Goal: Navigation & Orientation: Find specific page/section

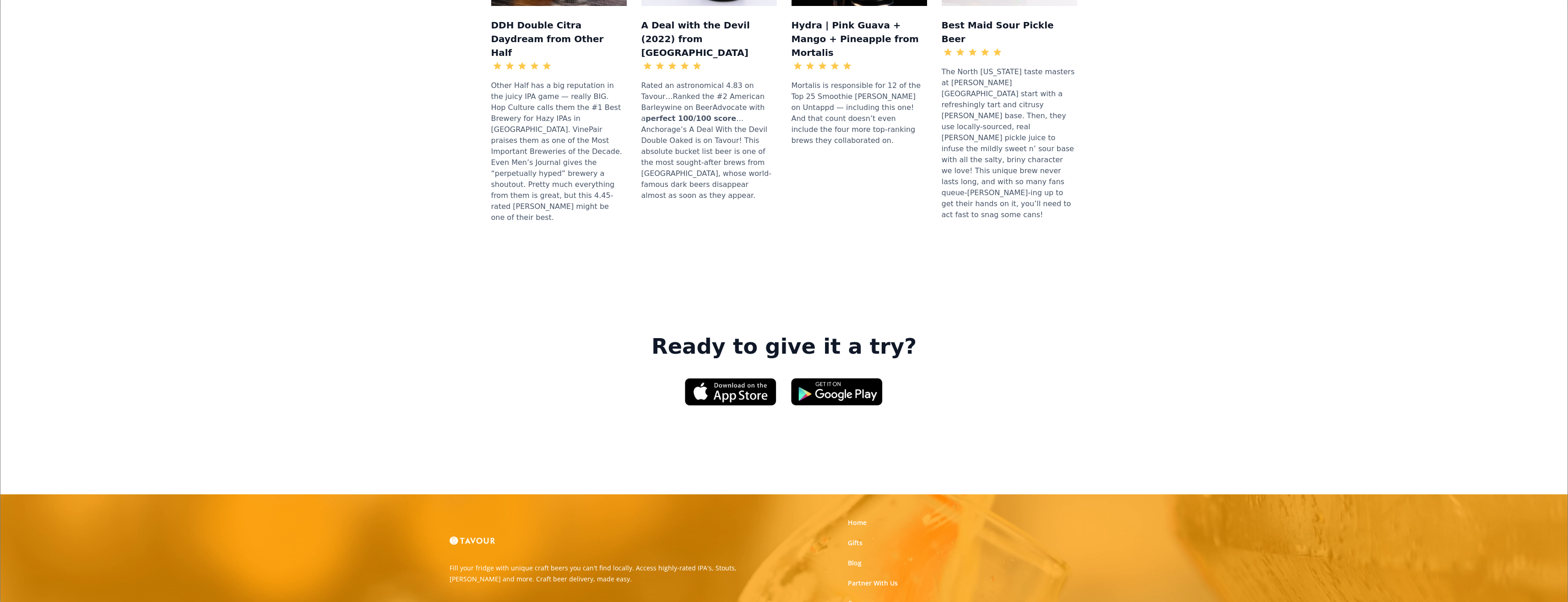
scroll to position [1146, 0]
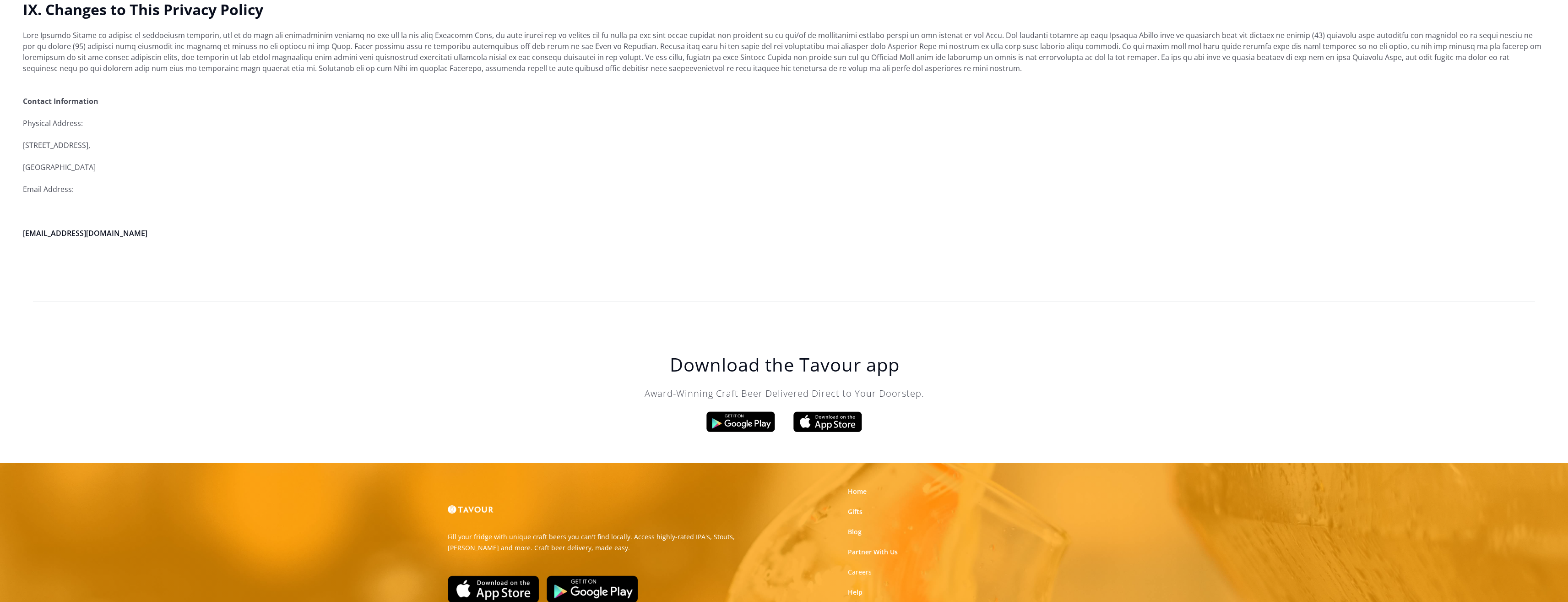
scroll to position [2062, 0]
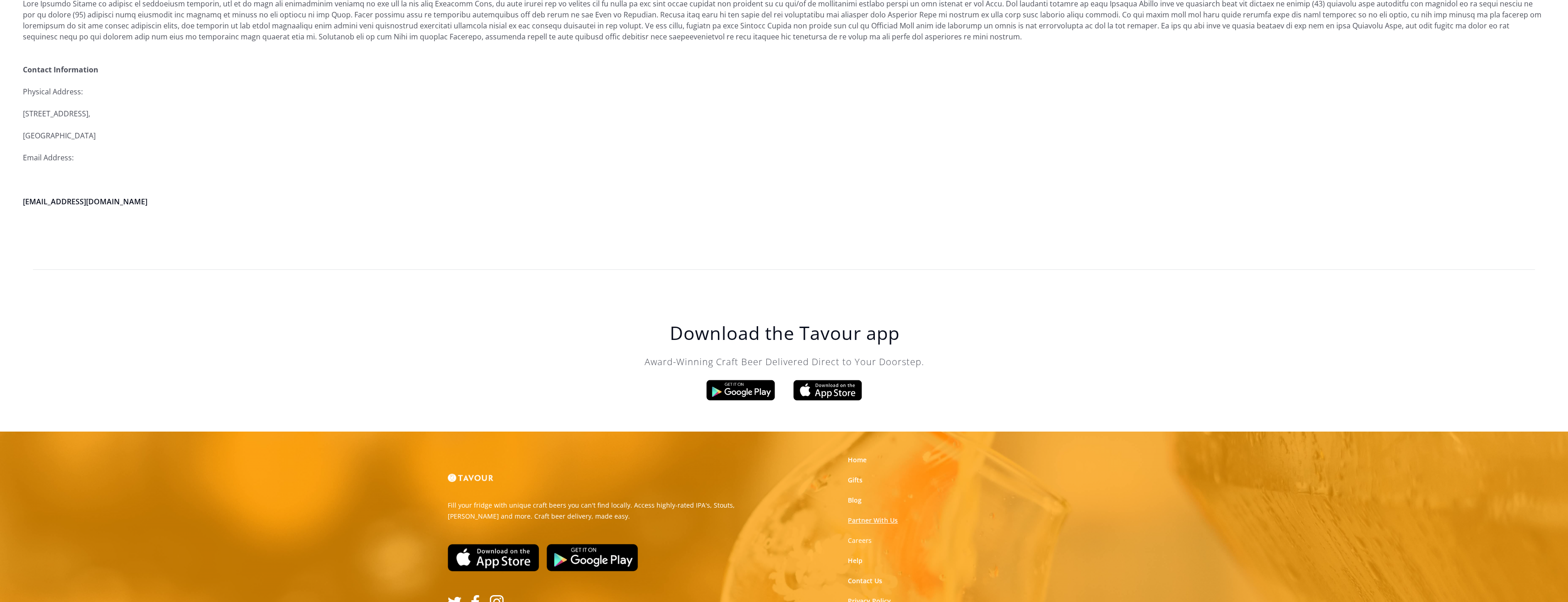
click at [894, 521] on link "Partner With Us" at bounding box center [873, 520] width 50 height 9
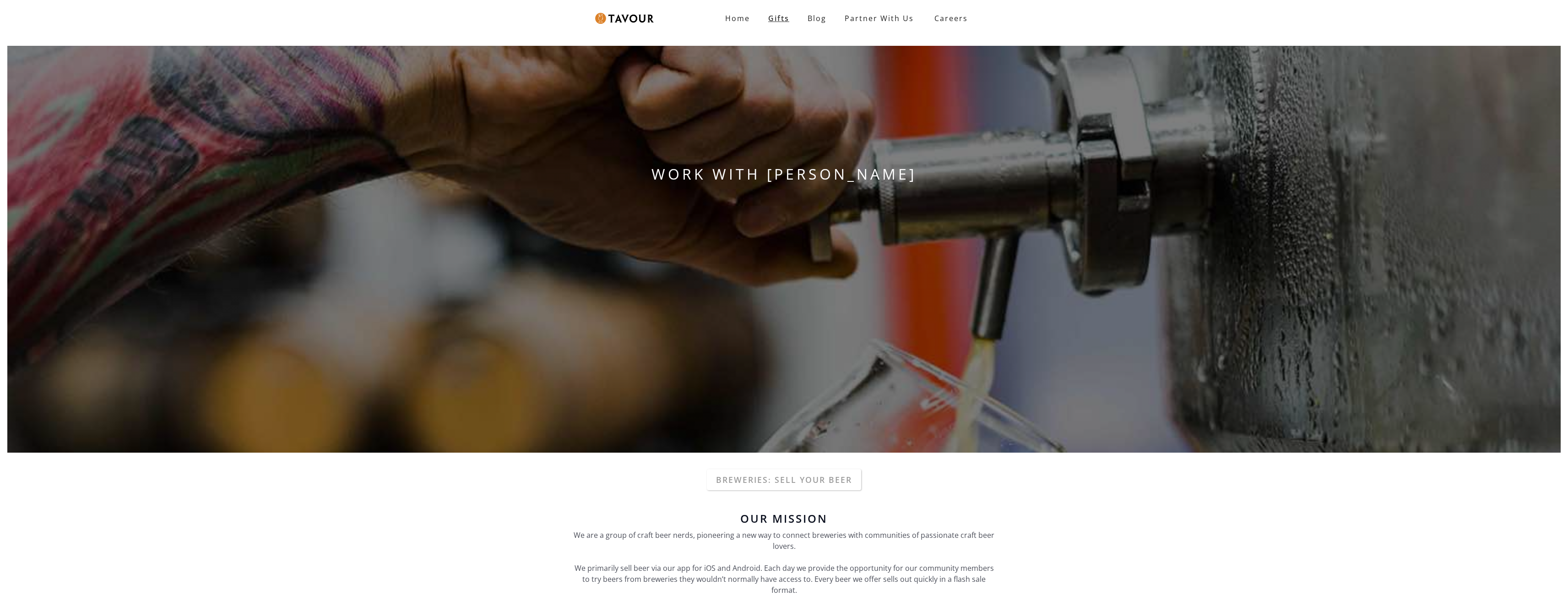
click at [795, 24] on link "Gifts" at bounding box center [779, 18] width 39 height 18
